Goal: Task Accomplishment & Management: Manage account settings

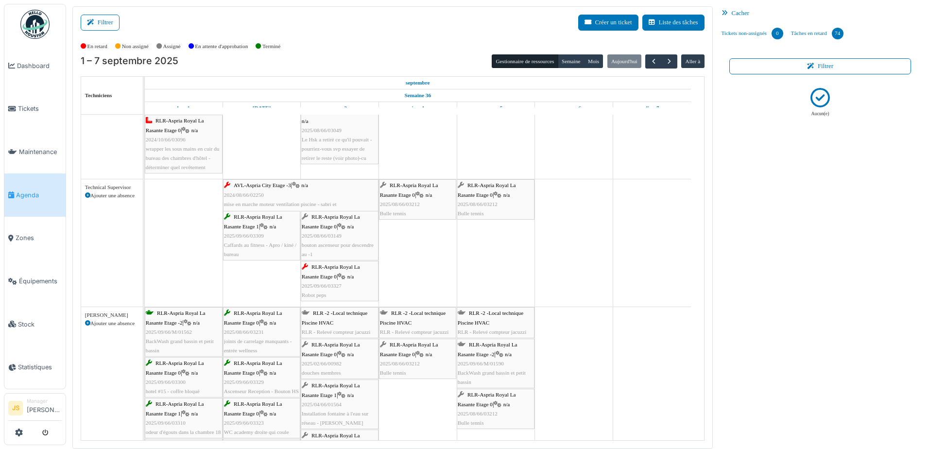
scroll to position [1360, 0]
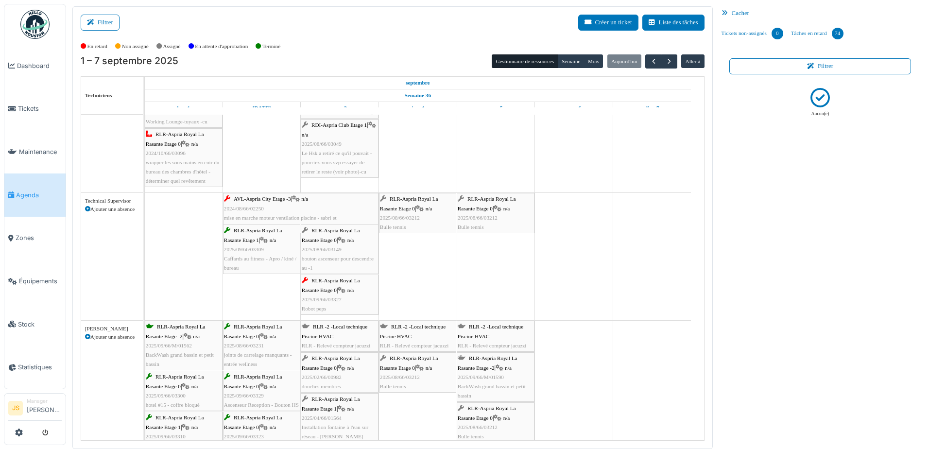
click at [343, 208] on div "AVL-Aspria City Etage -3 | n/a 2024/08/66/02250 mise en marche moteur ventilati…" at bounding box center [301, 212] width 154 height 37
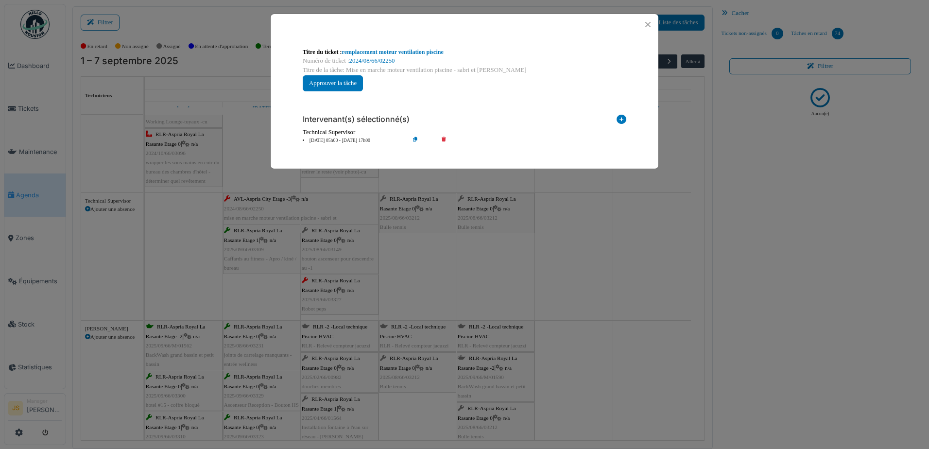
click at [622, 119] on icon at bounding box center [621, 121] width 10 height 13
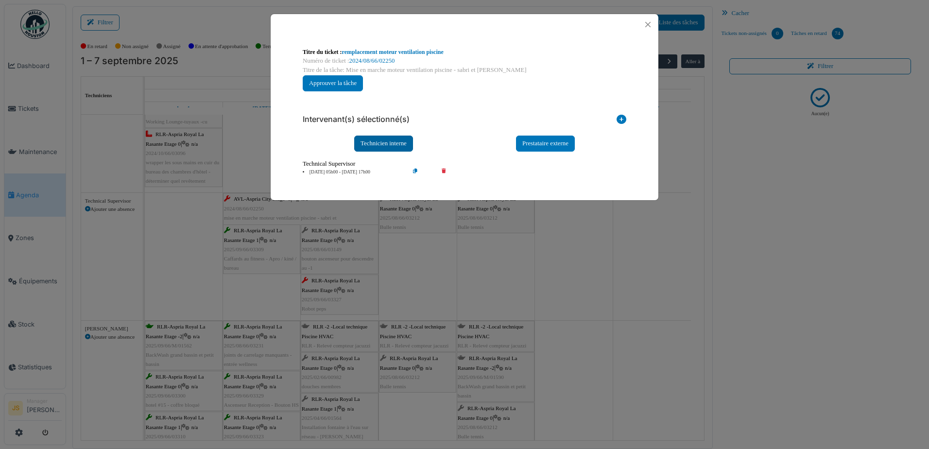
click at [374, 138] on div "Technicien interne" at bounding box center [383, 144] width 59 height 16
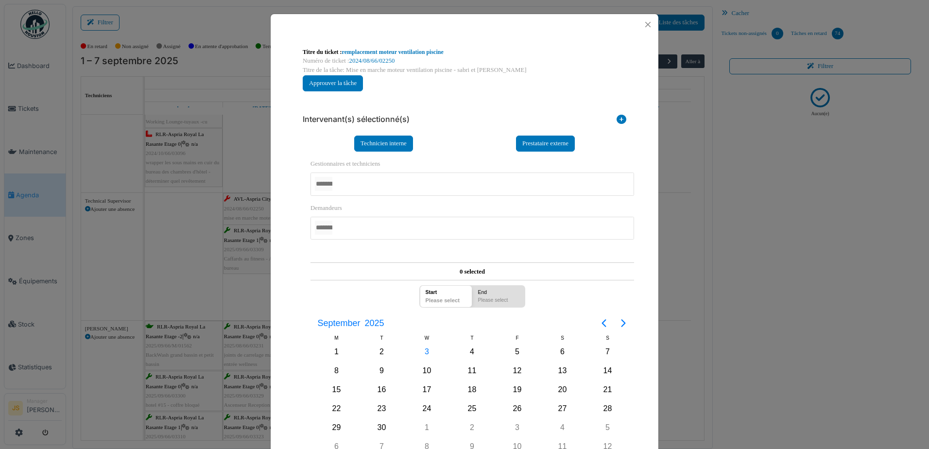
click at [376, 188] on div at bounding box center [472, 183] width 324 height 23
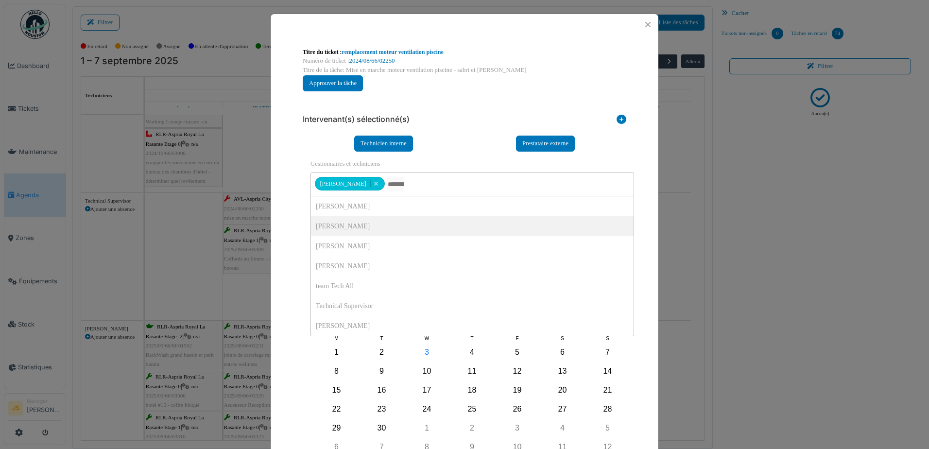
click at [286, 200] on div "**********" at bounding box center [465, 278] width 388 height 486
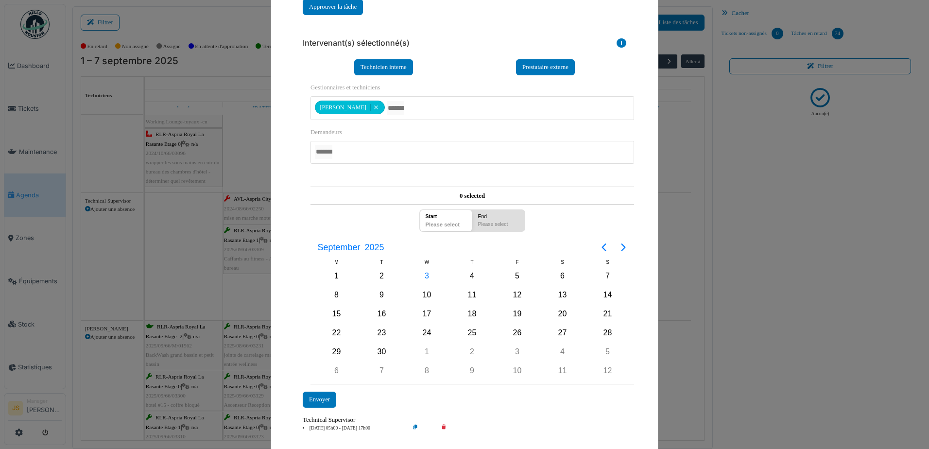
scroll to position [97, 0]
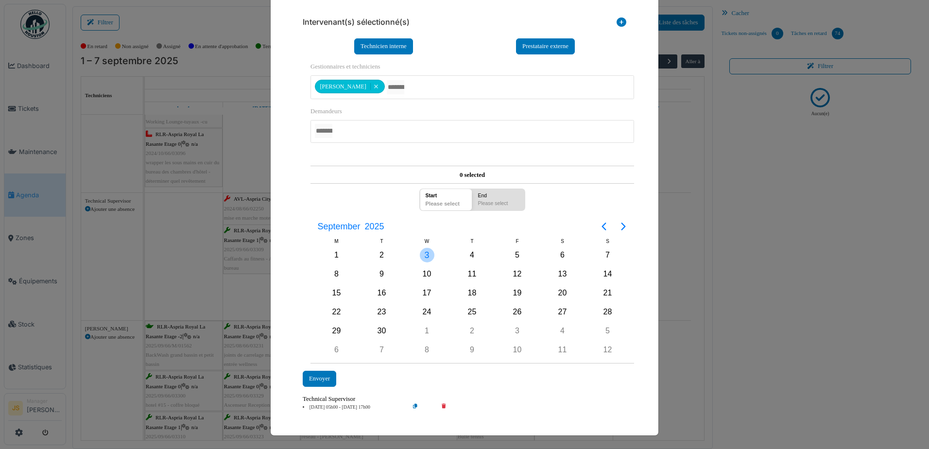
click at [421, 253] on div "3" at bounding box center [427, 255] width 15 height 15
click at [326, 374] on div "Envoyer" at bounding box center [320, 379] width 34 height 16
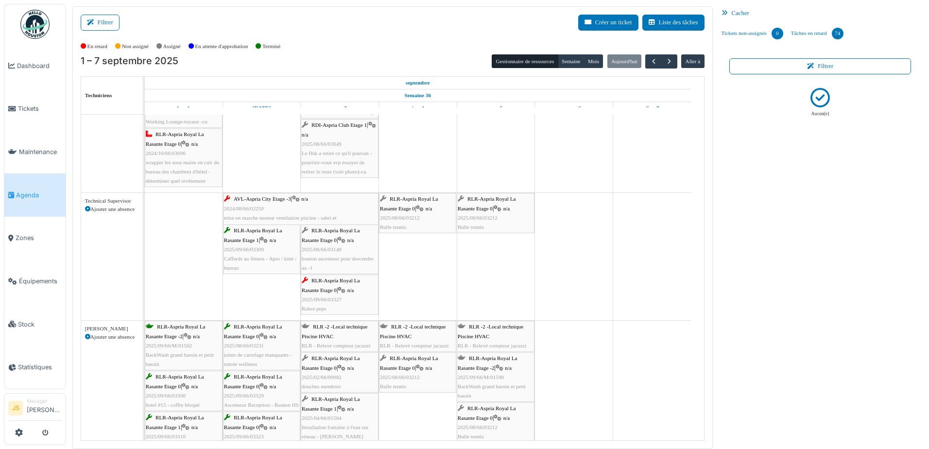
click at [301, 208] on div "AVL-Aspria City Etage -3 | n/a 2024/08/66/02250 mise en marche moteur ventilati…" at bounding box center [301, 212] width 154 height 37
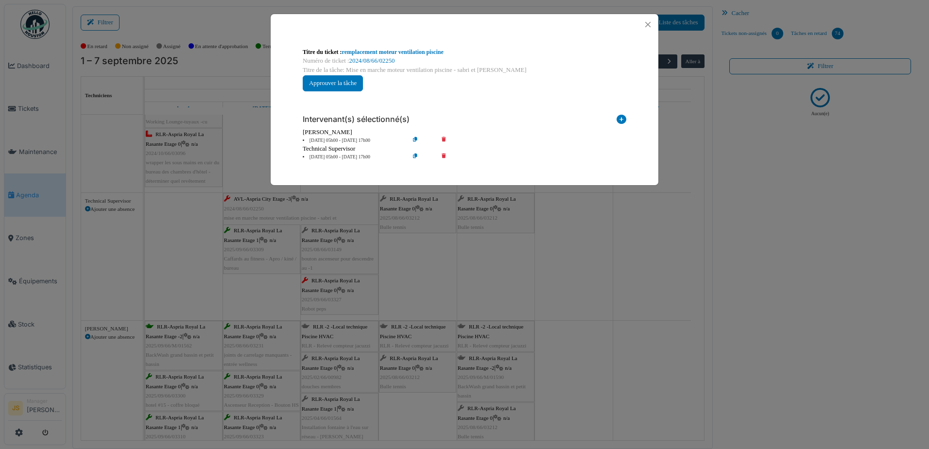
scroll to position [0, 0]
click at [408, 50] on link "remplacement moteur ventilation piscine" at bounding box center [393, 52] width 102 height 7
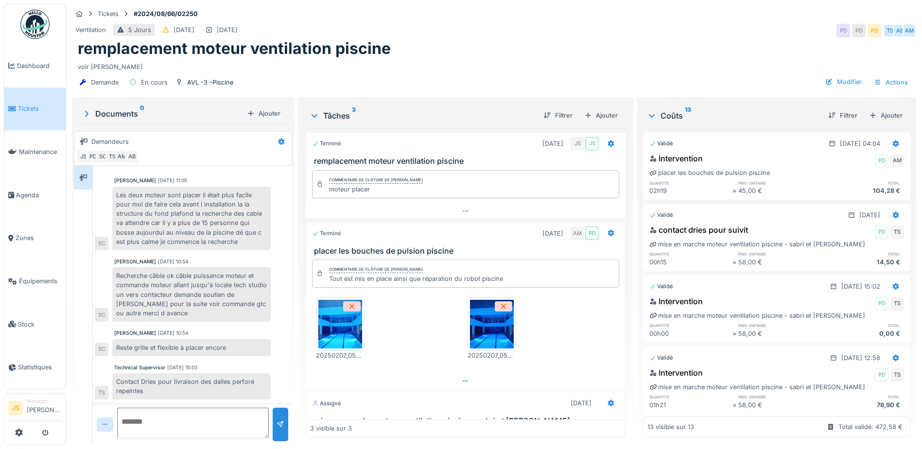
scroll to position [73, 0]
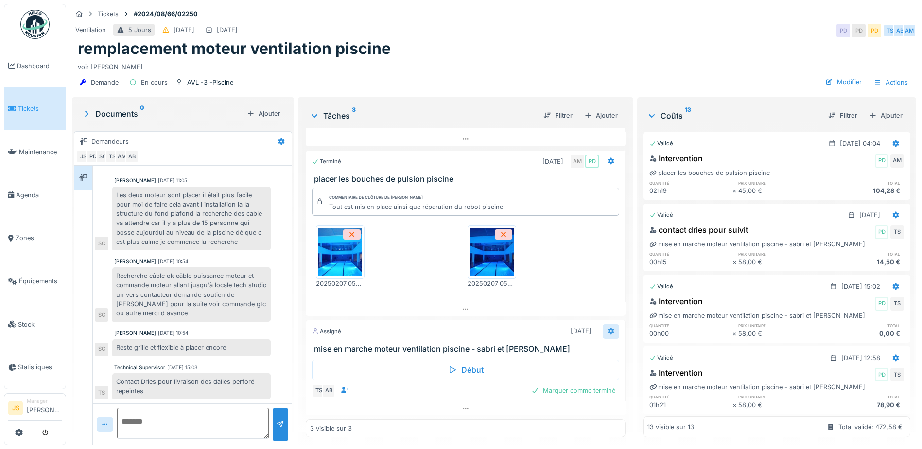
click at [608, 328] on icon at bounding box center [611, 331] width 6 height 7
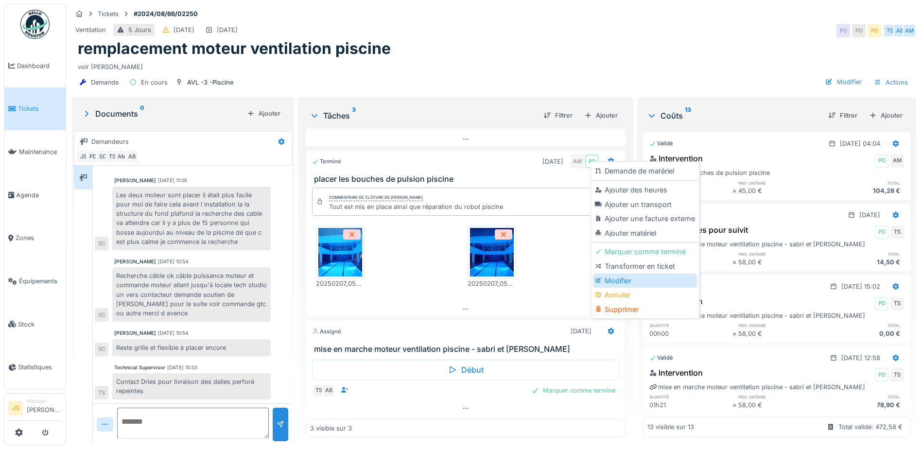
click at [617, 284] on div "Modifier" at bounding box center [644, 281] width 103 height 15
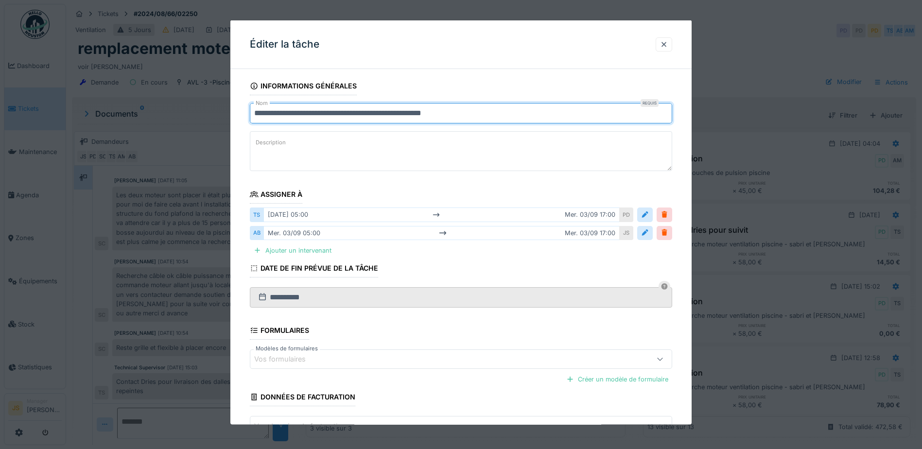
drag, startPoint x: 481, startPoint y: 111, endPoint x: 408, endPoint y: 112, distance: 73.4
click at [408, 112] on input "**********" at bounding box center [461, 113] width 422 height 20
type input "**********"
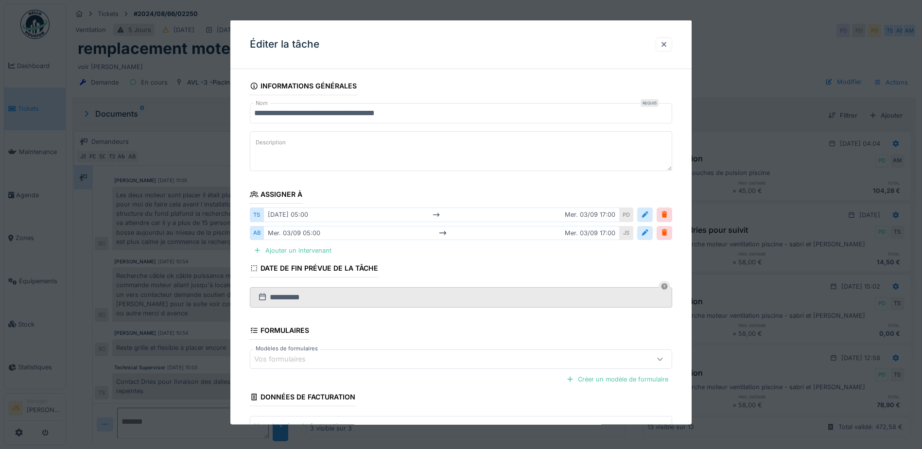
click at [544, 51] on div "Éditer la tâche" at bounding box center [460, 44] width 461 height 49
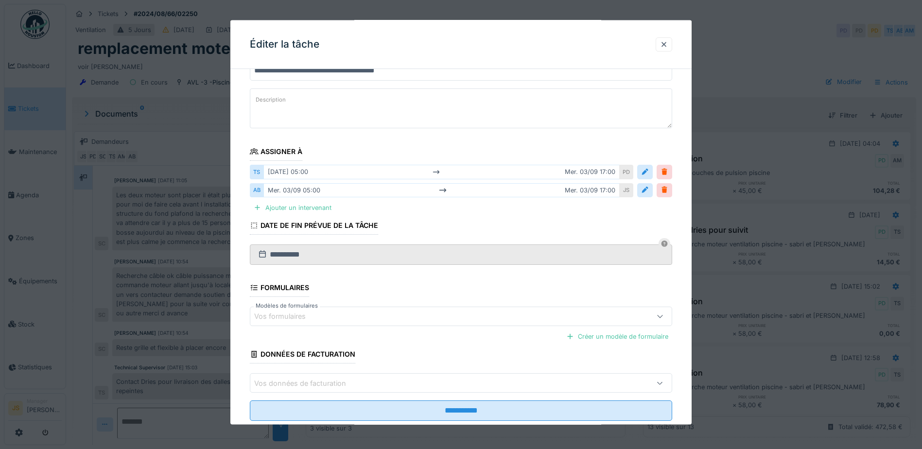
scroll to position [66, 0]
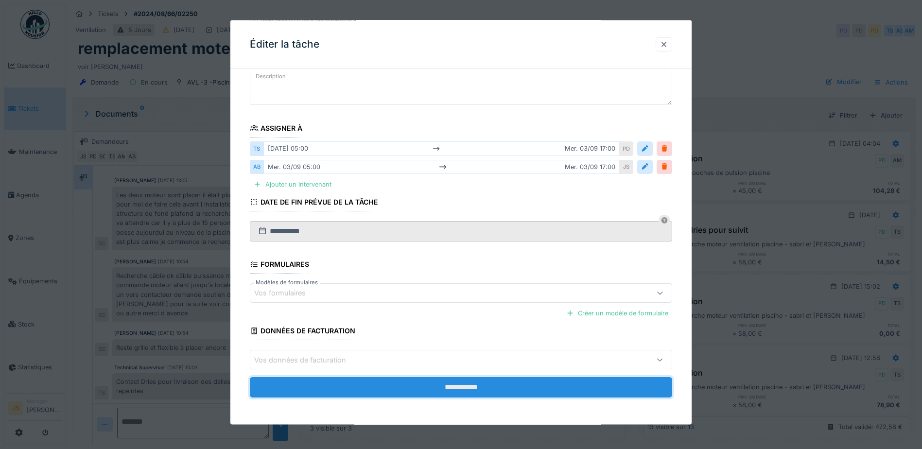
click at [467, 386] on input "**********" at bounding box center [461, 387] width 422 height 20
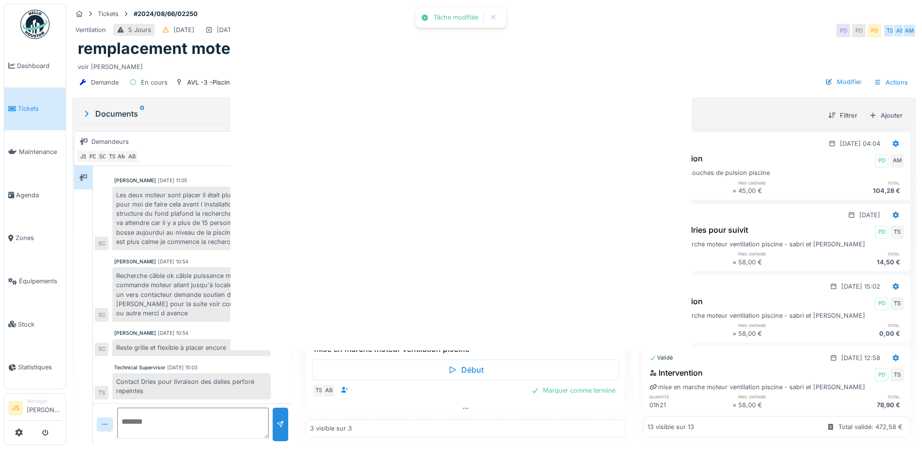
scroll to position [0, 0]
